Goal: Navigation & Orientation: Find specific page/section

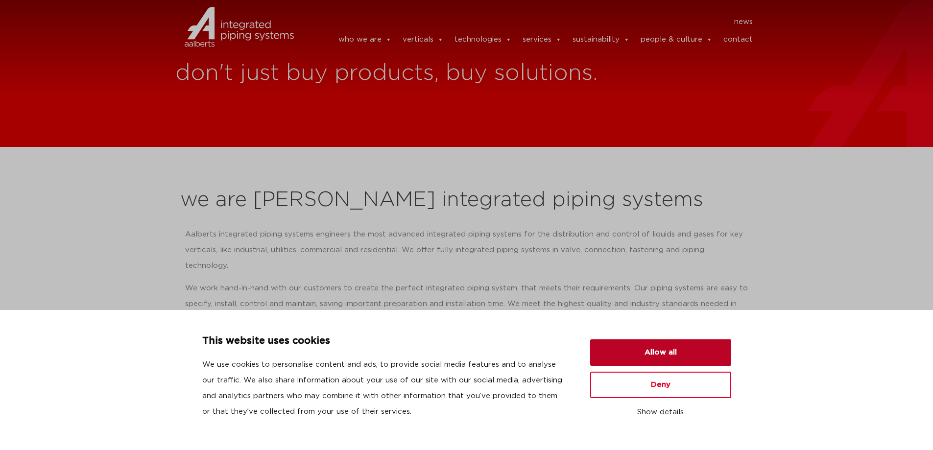
click at [669, 357] on button "Allow all" at bounding box center [660, 352] width 141 height 26
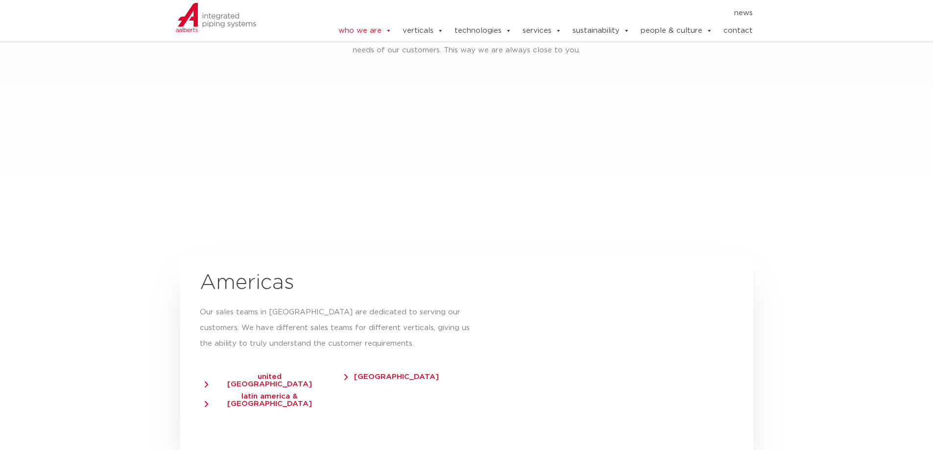
scroll to position [1456, 0]
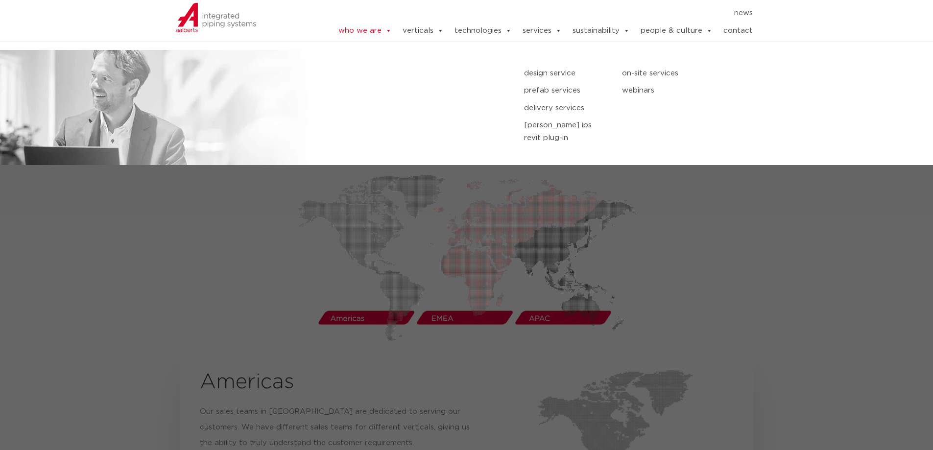
click at [546, 30] on link "services" at bounding box center [541, 31] width 39 height 20
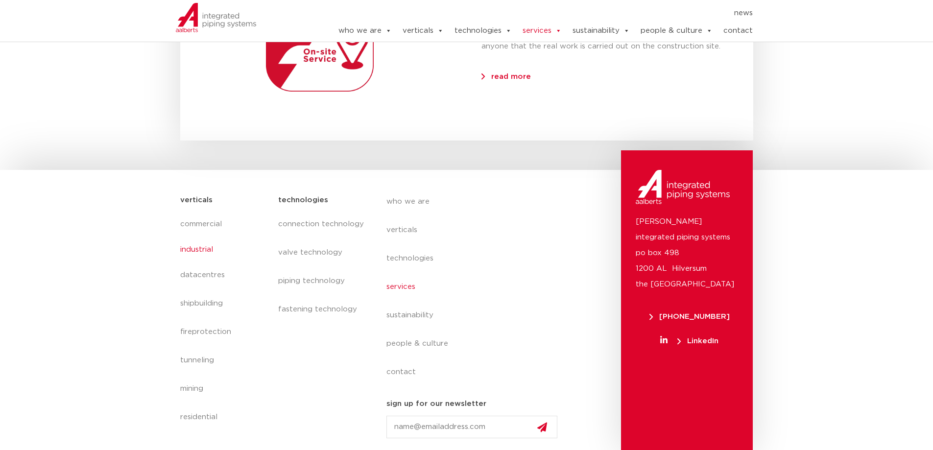
scroll to position [1399, 0]
click at [210, 421] on link "residential" at bounding box center [224, 419] width 89 height 23
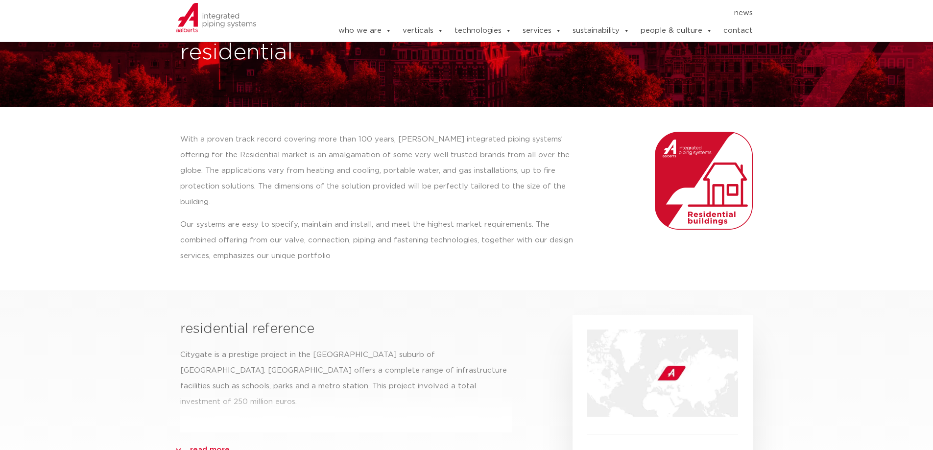
scroll to position [196, 0]
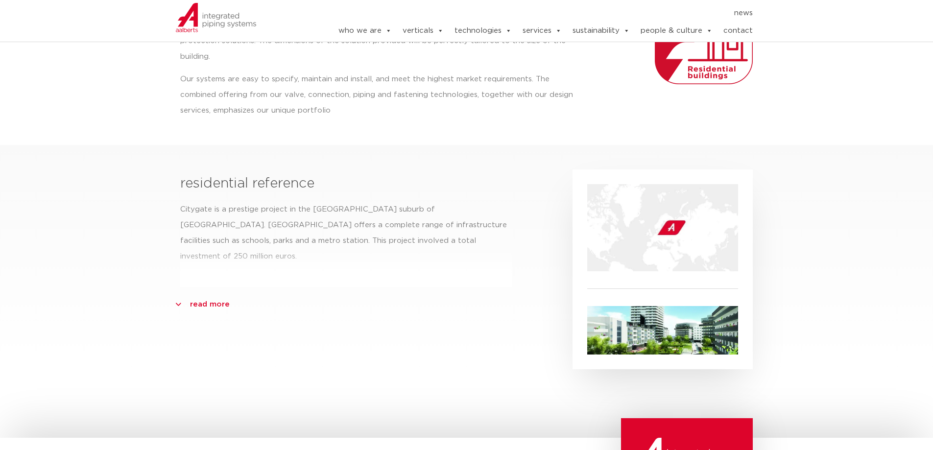
click at [203, 297] on div "residential reference Citygate is a prestige project in the Viennese suburb of …" at bounding box center [346, 267] width 342 height 205
click at [214, 297] on link "read more" at bounding box center [210, 305] width 40 height 16
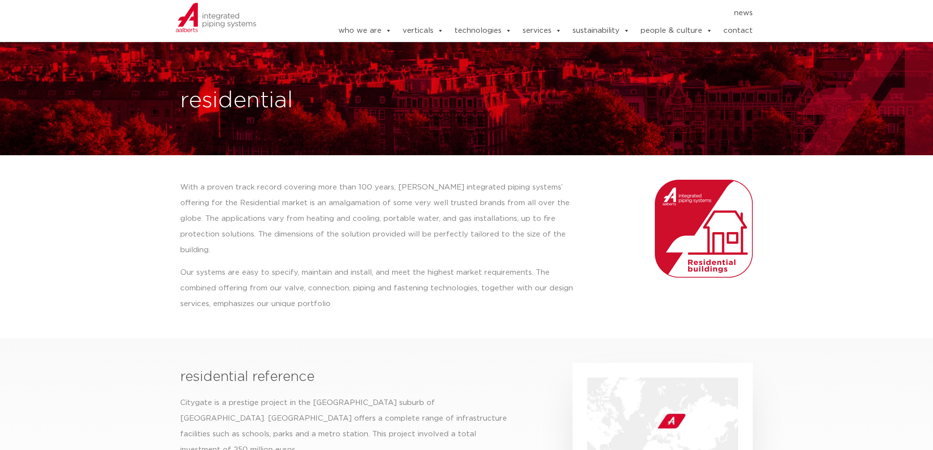
scroll to position [0, 0]
